Goal: Task Accomplishment & Management: Use online tool/utility

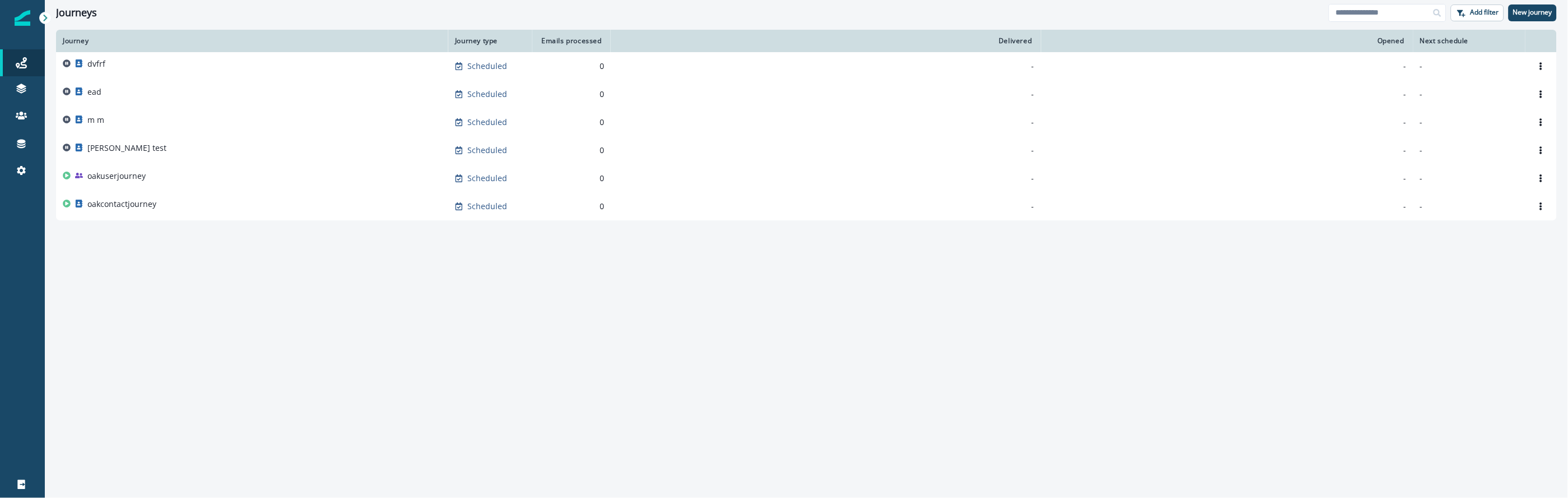
click at [327, 324] on div "Journey Journey type Emails processed Delivered Opened Next schedule dvfrf Sche…" at bounding box center [807, 263] width 1523 height 467
click at [157, 64] on div "dvfrf" at bounding box center [252, 66] width 379 height 16
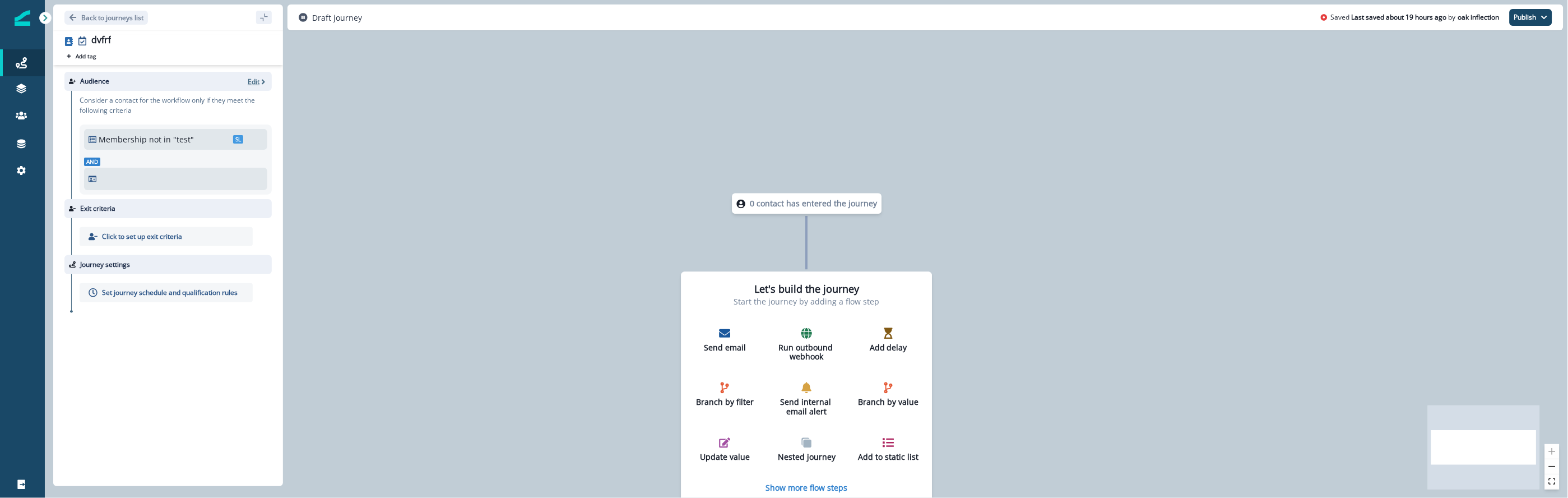
click at [254, 81] on p "Edit" at bounding box center [253, 81] width 12 height 10
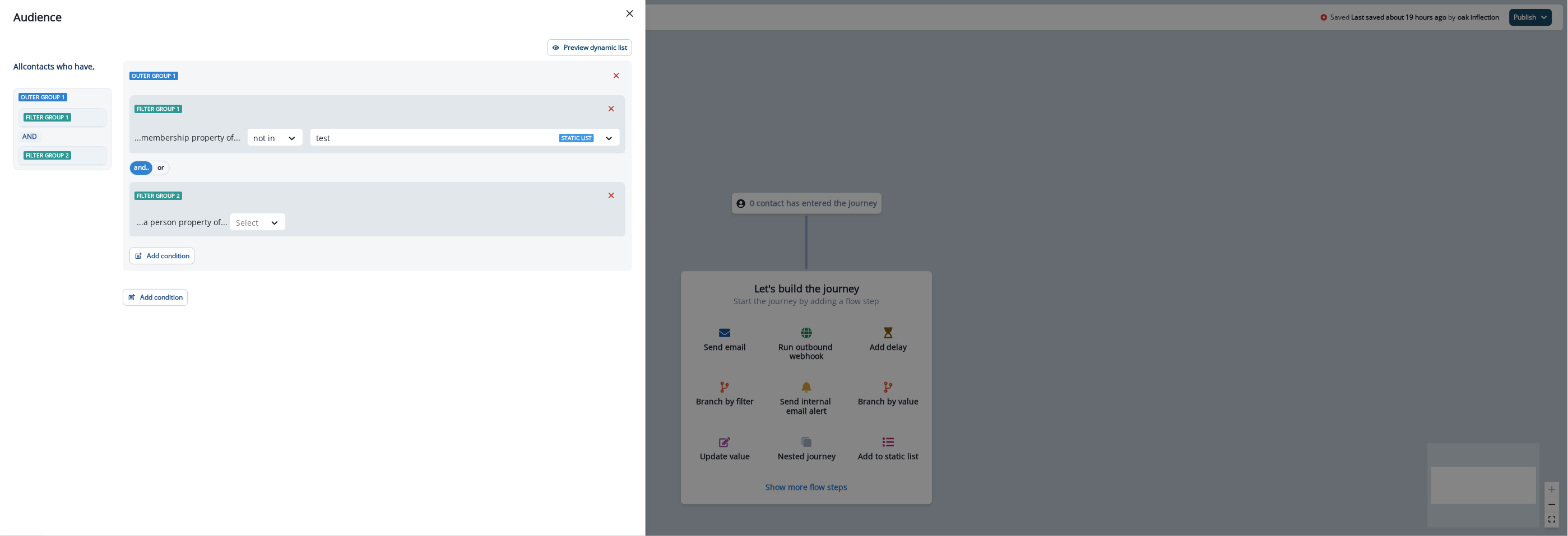
click at [378, 336] on div "Outer group 1 Filter group 1 ...membership property of... not in test Static li…" at bounding box center [374, 278] width 516 height 435
click at [259, 224] on div "Select" at bounding box center [247, 222] width 35 height 18
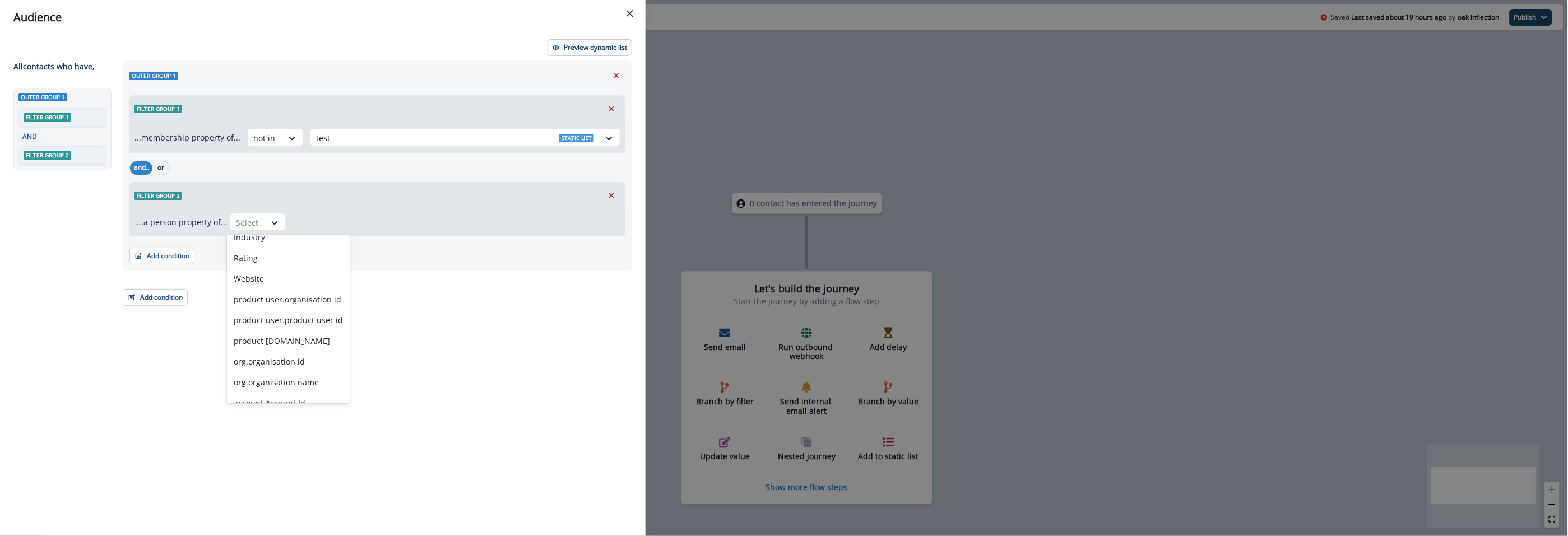
scroll to position [726, 0]
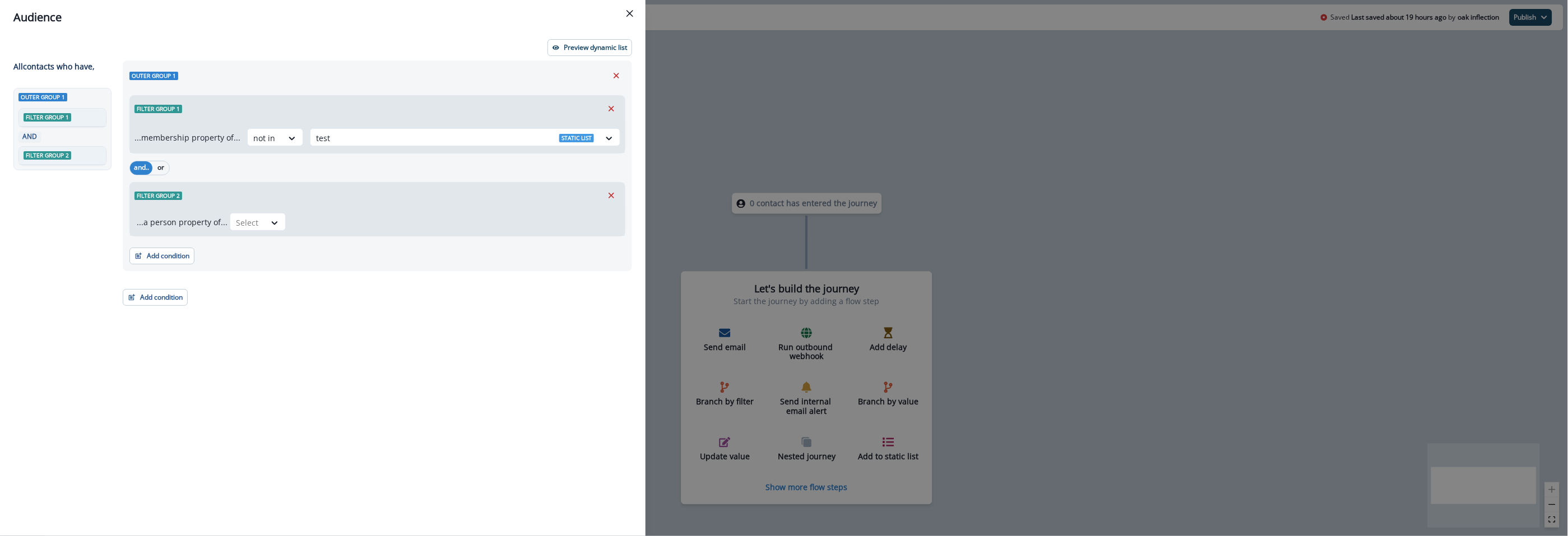
click at [424, 338] on div "Outer group 1 Filter group 1 ...membership property of... not in test Static li…" at bounding box center [374, 278] width 516 height 435
click at [270, 225] on icon at bounding box center [275, 222] width 10 height 11
click at [296, 334] on div "First Name" at bounding box center [288, 331] width 123 height 21
click at [328, 233] on div "...a person property of... First Name Select" at bounding box center [377, 221] width 495 height 27
click at [328, 229] on div at bounding box center [326, 222] width 24 height 14
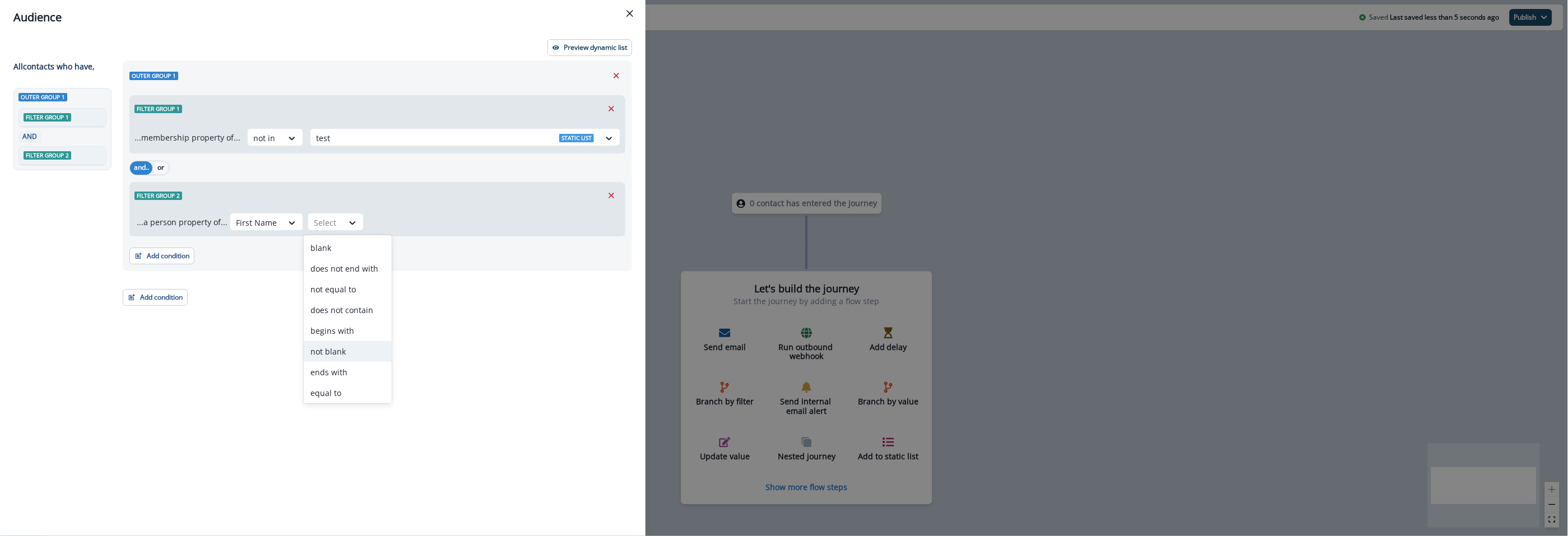
click at [346, 348] on div "not blank" at bounding box center [347, 351] width 88 height 21
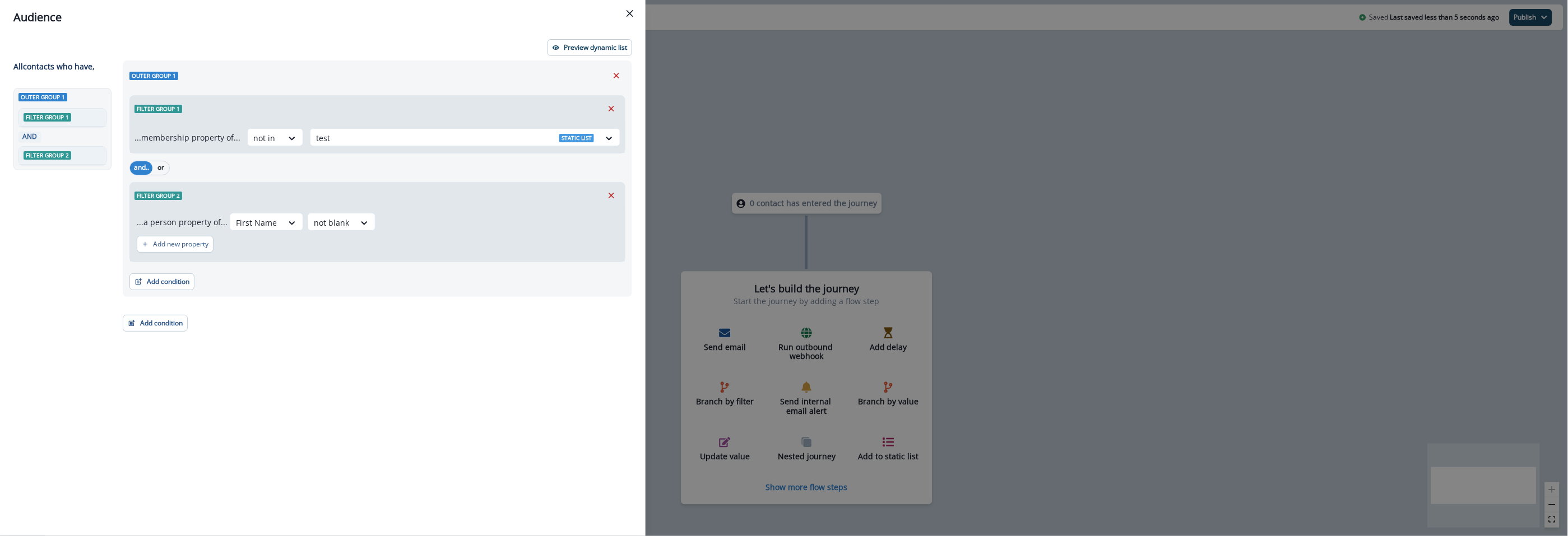
click at [432, 323] on div "Outer group 1 Filter group 1 ...membership property of... not in test Static li…" at bounding box center [374, 278] width 516 height 435
click at [609, 50] on p "Preview dynamic list" at bounding box center [595, 47] width 64 height 8
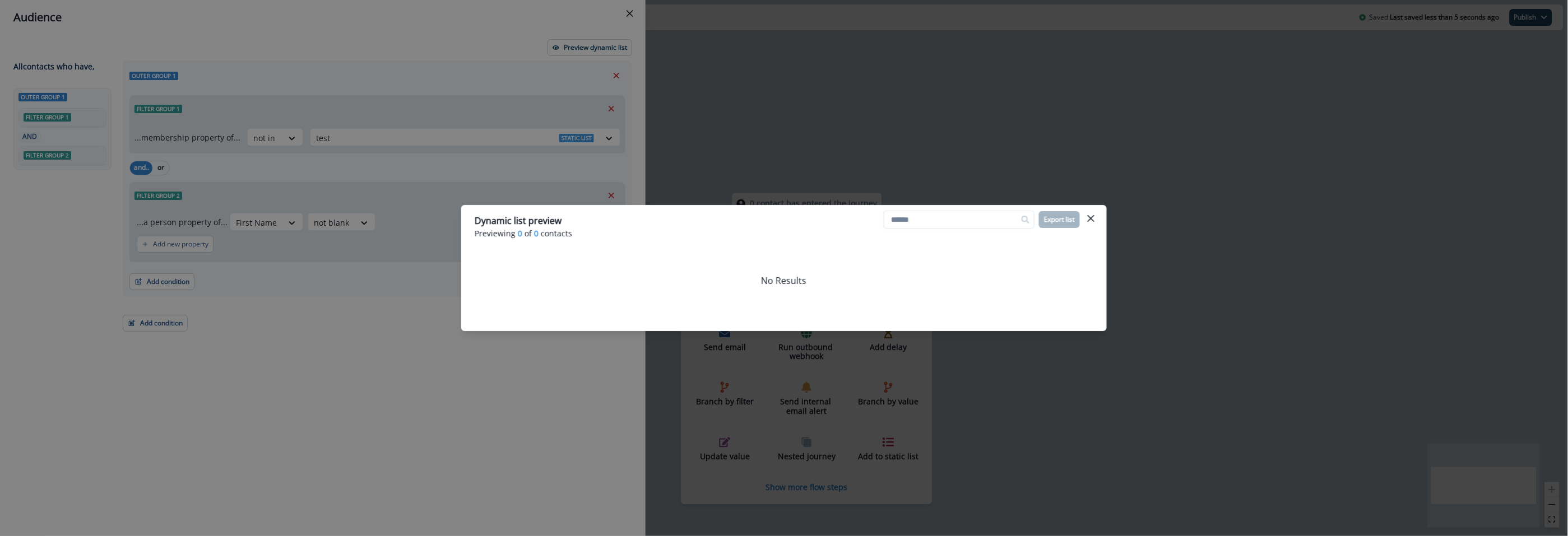
click at [503, 386] on div "Dynamic list preview Previewing 0 of 0 contacts Export list No Results" at bounding box center [784, 268] width 1568 height 536
